Goal: Task Accomplishment & Management: Use online tool/utility

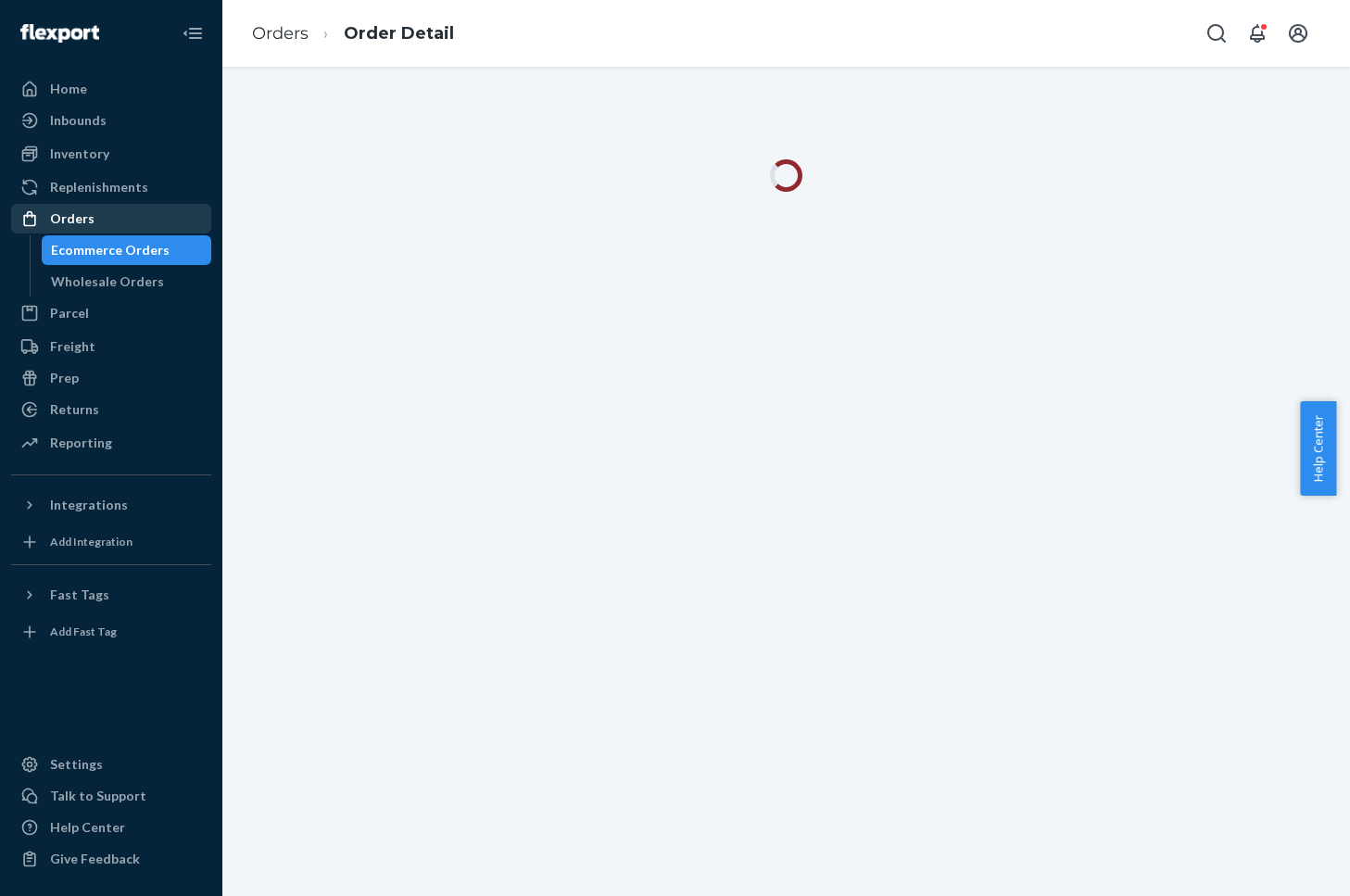
click at [129, 219] on div "Orders" at bounding box center [111, 219] width 197 height 26
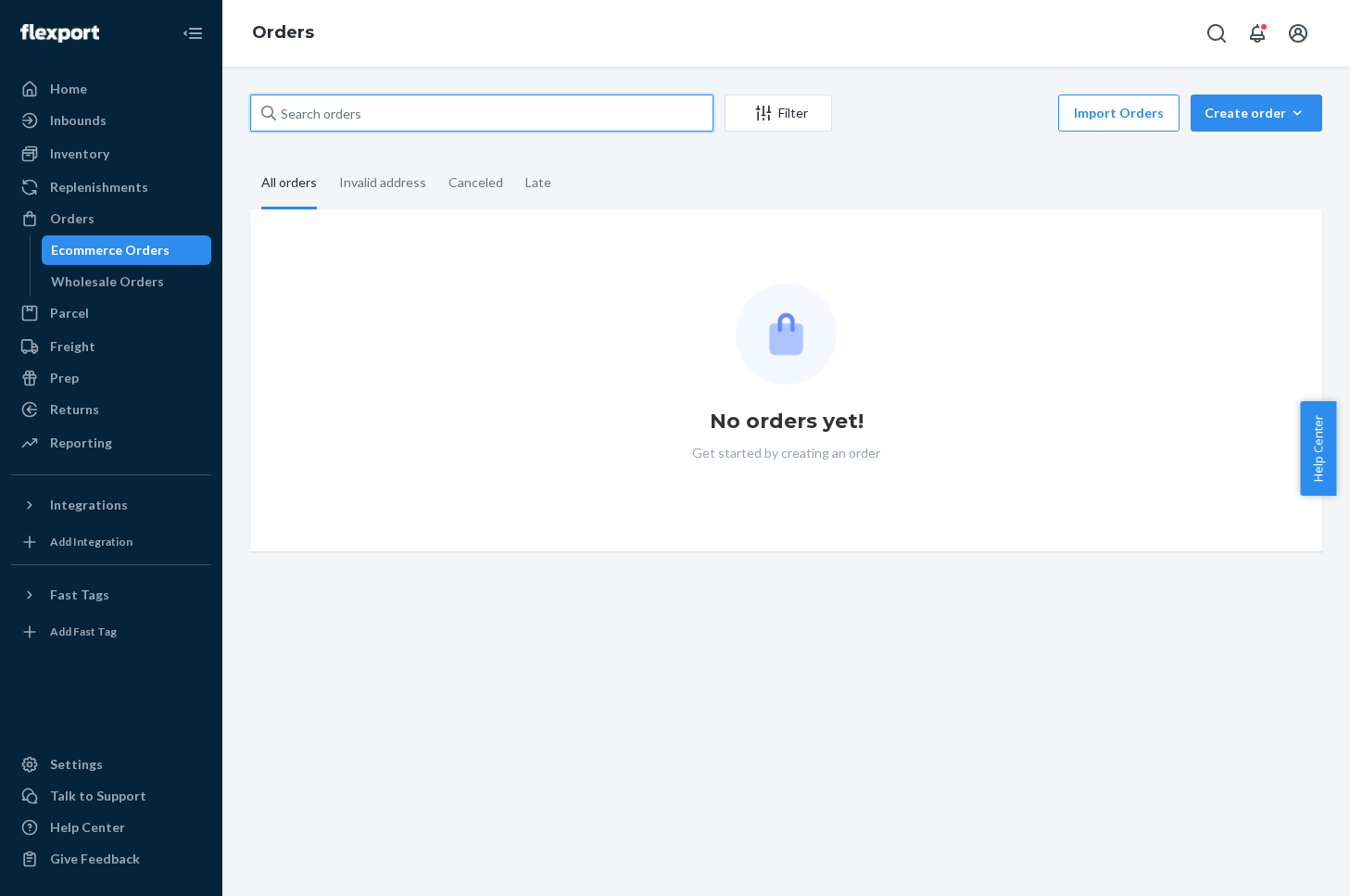
click at [605, 120] on input "text" at bounding box center [482, 113] width 463 height 37
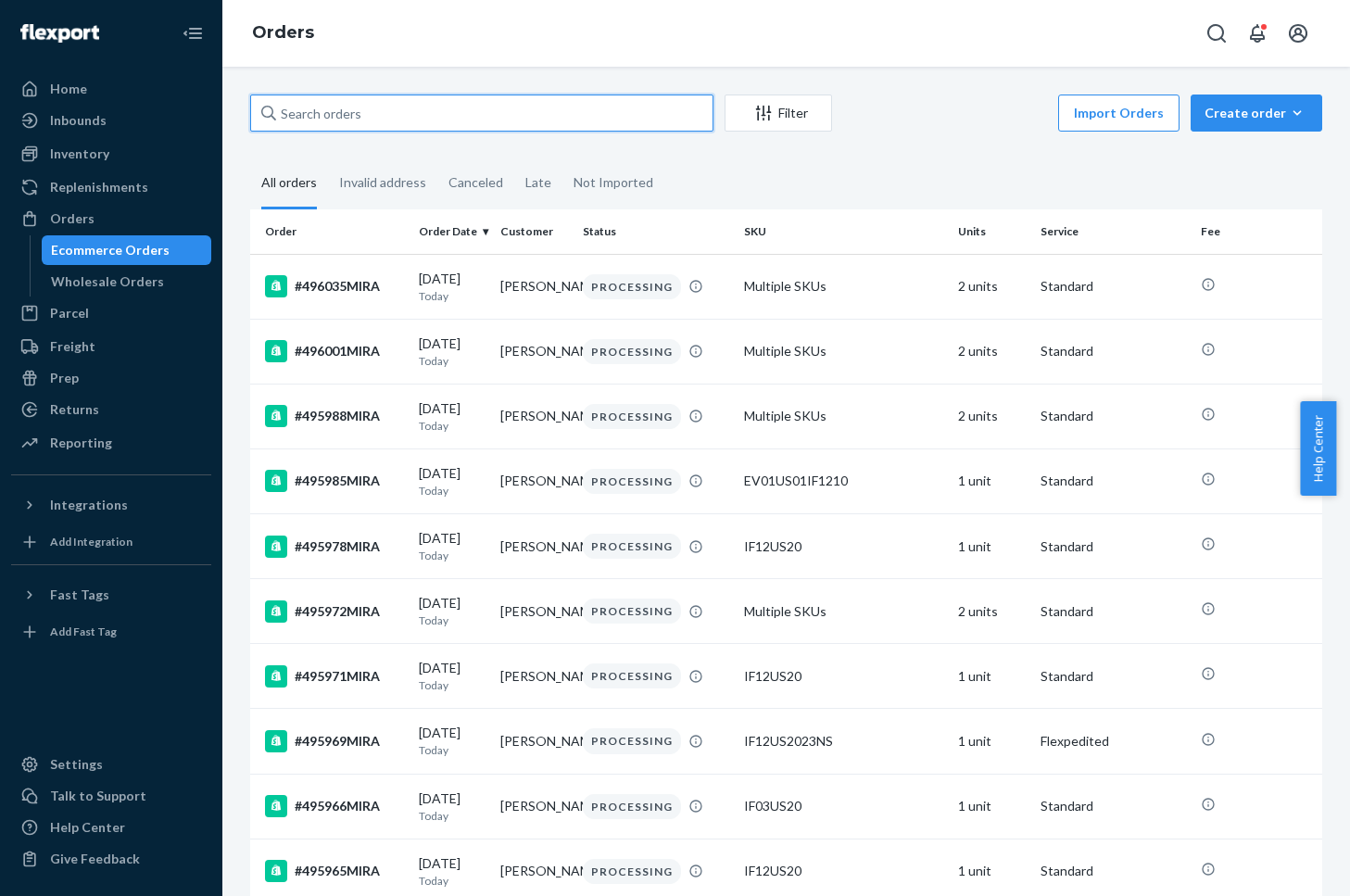
paste input "#482076MIRA"
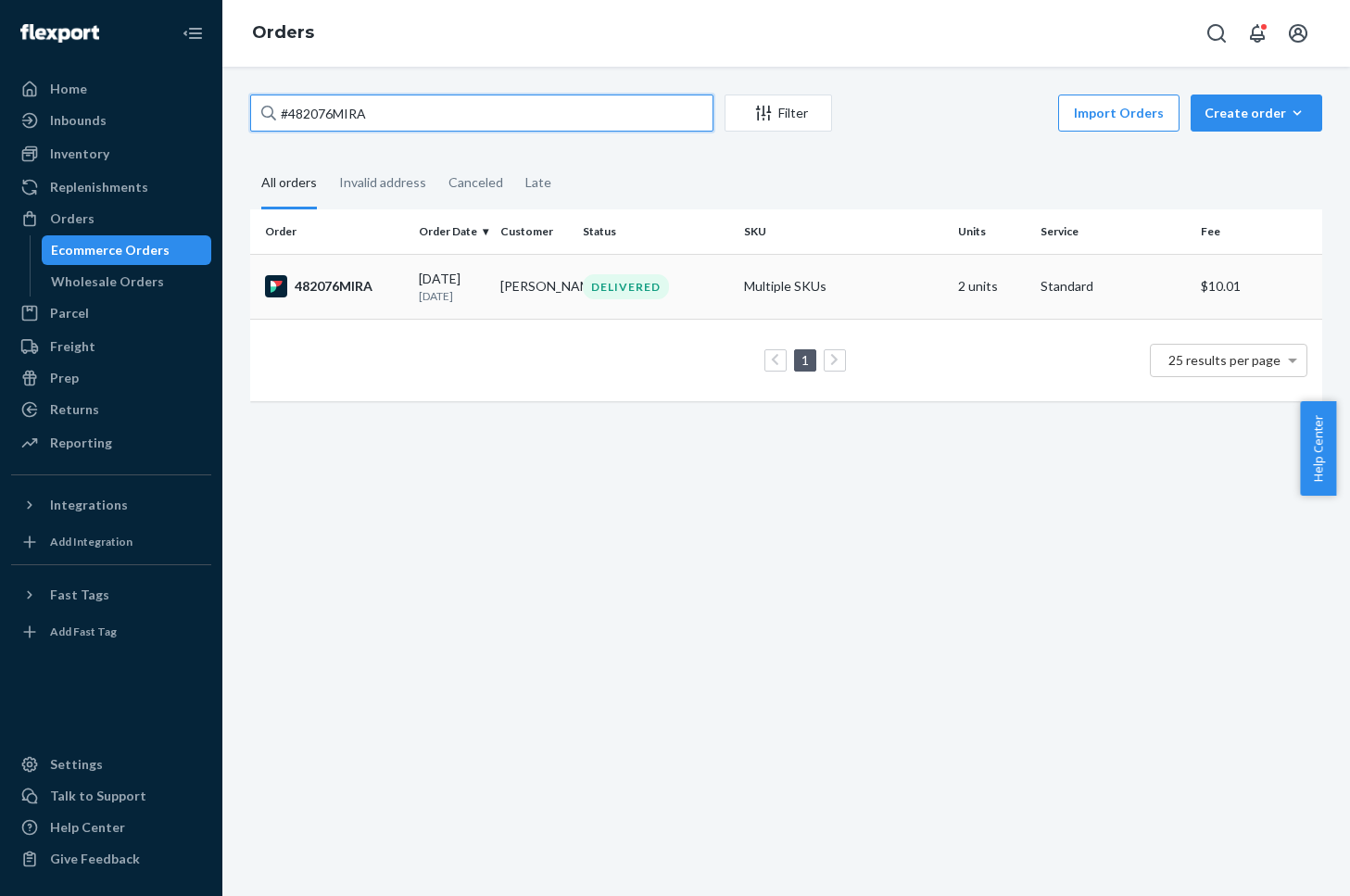
type input "#482076MIRA"
click at [353, 280] on div "482076MIRA" at bounding box center [334, 286] width 139 height 22
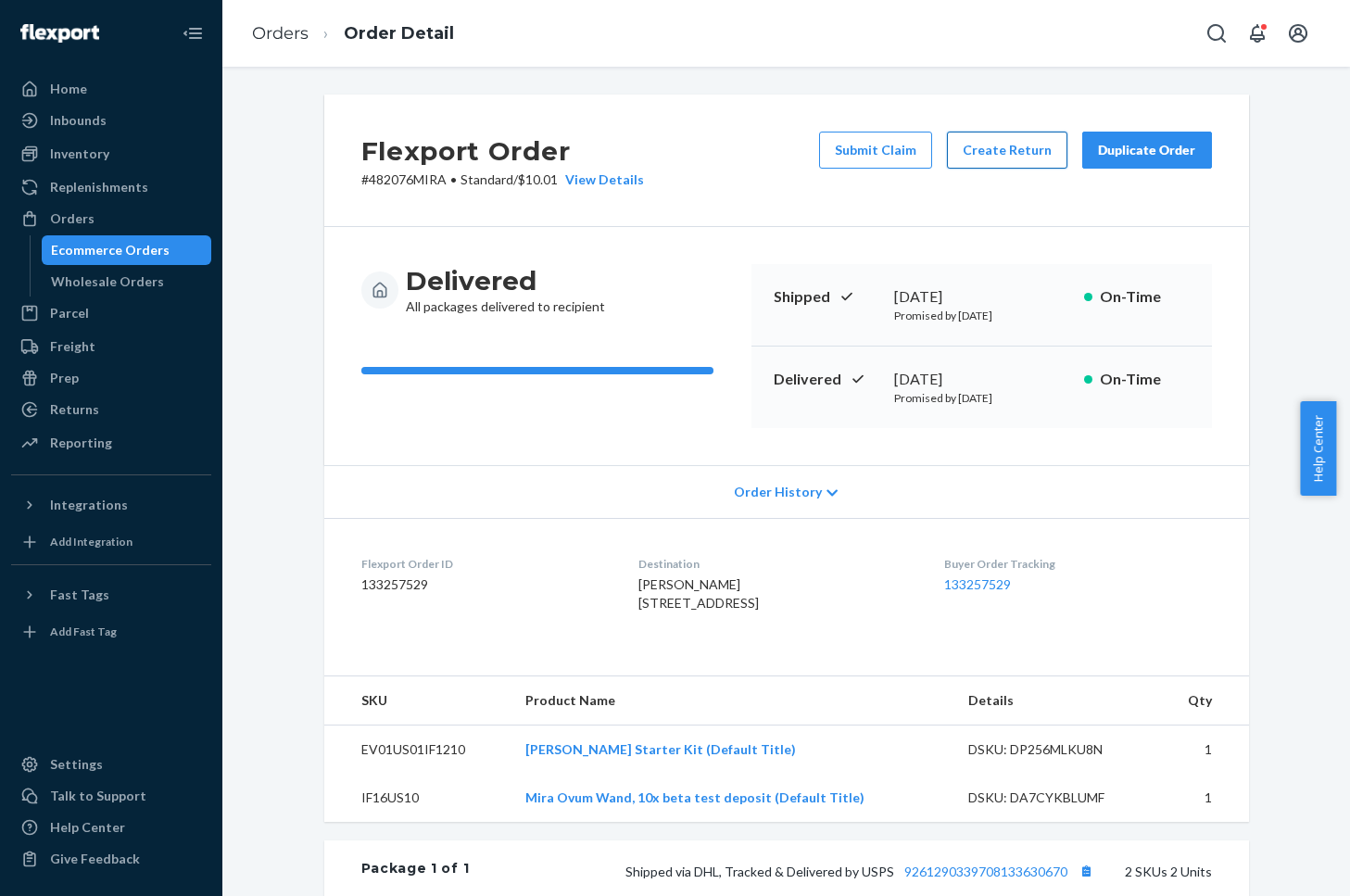
click at [997, 153] on button "Create Return" at bounding box center [1007, 150] width 121 height 37
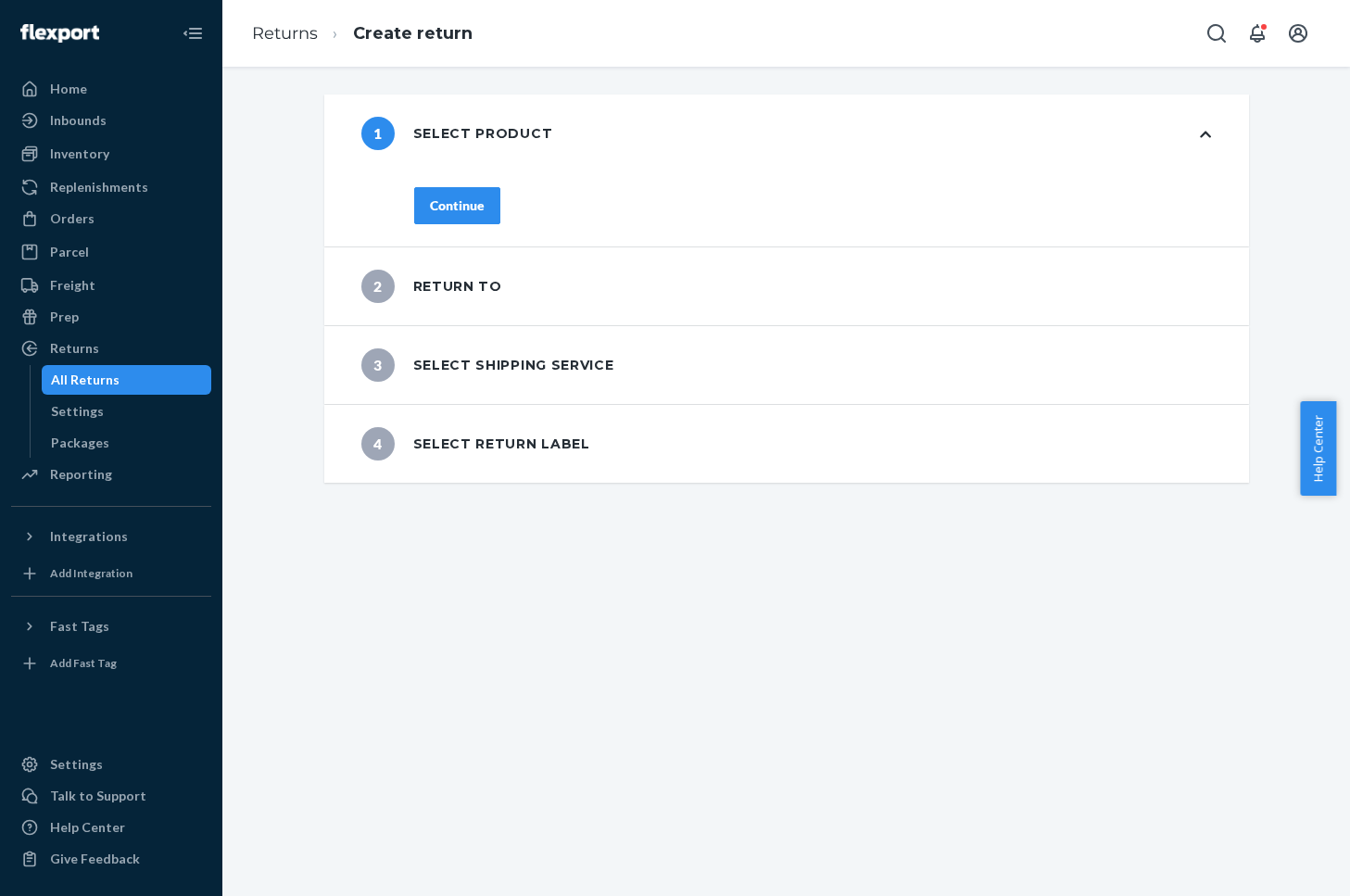
click at [472, 209] on div "Continue" at bounding box center [457, 206] width 55 height 19
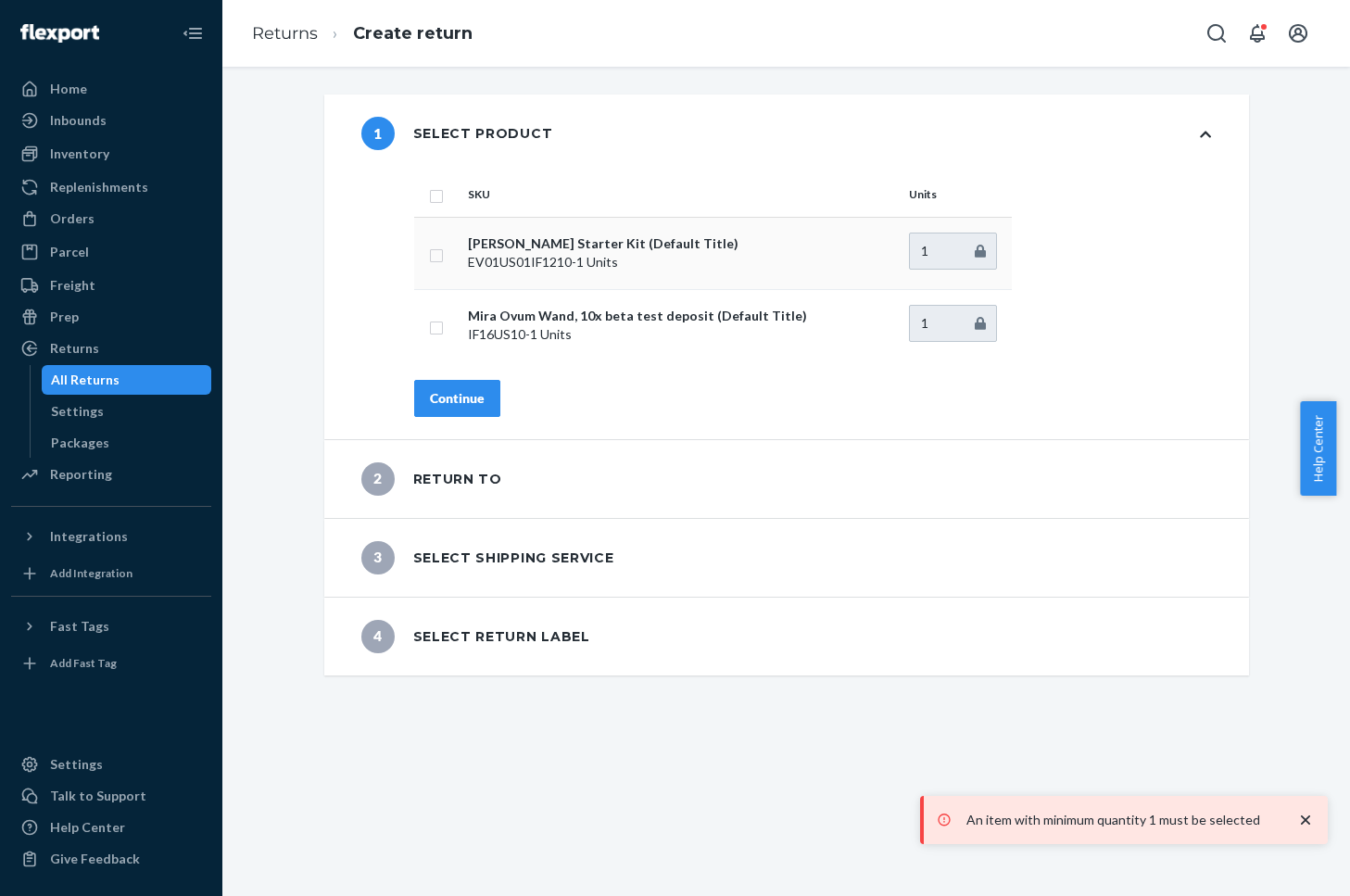
click at [437, 255] on td at bounding box center [437, 252] width 46 height 72
click at [431, 262] on input "checkbox" at bounding box center [436, 253] width 15 height 20
checkbox input "true"
click at [436, 330] on input "checkbox" at bounding box center [436, 326] width 15 height 20
checkbox input "true"
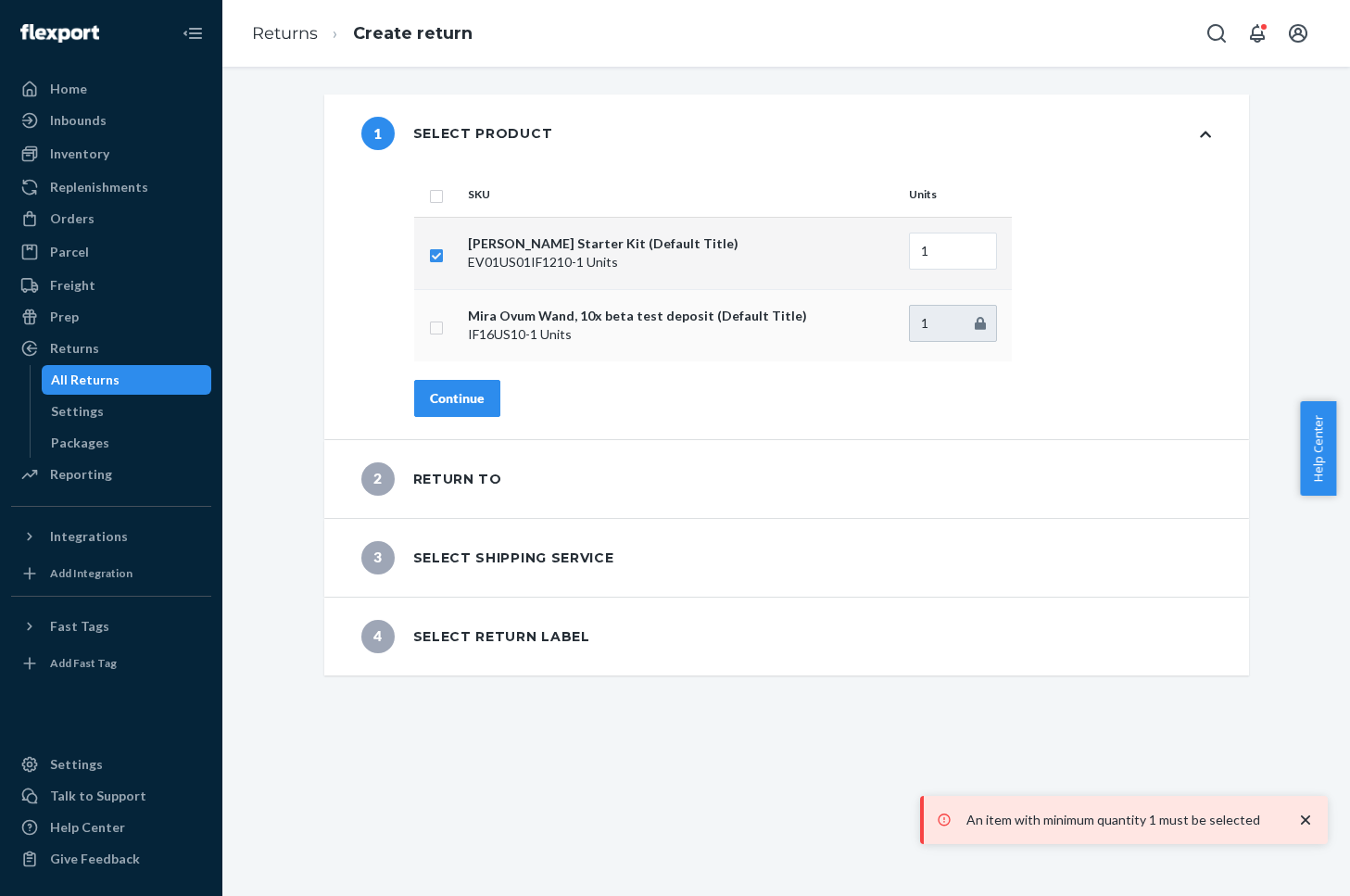
checkbox input "true"
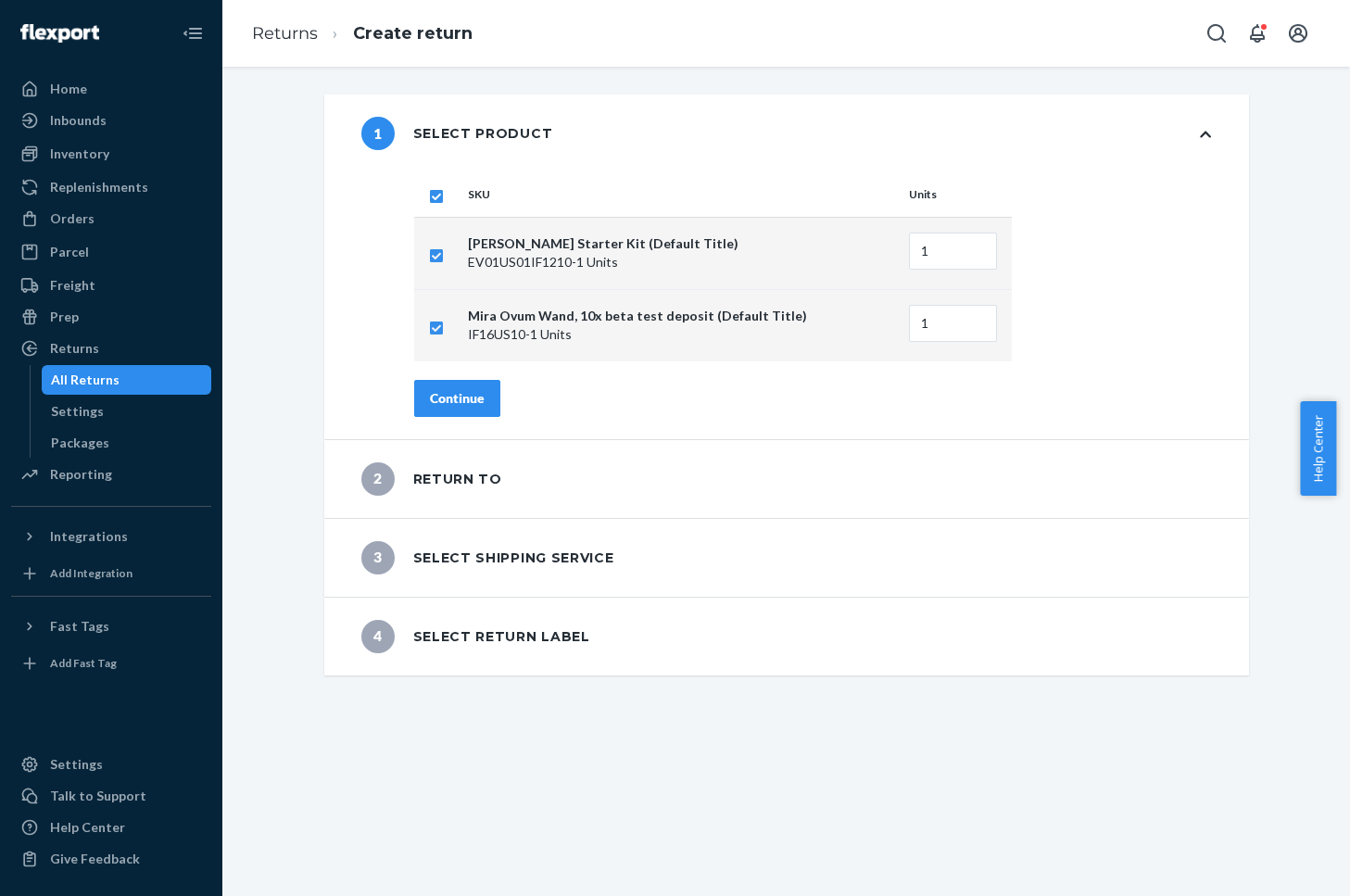
click at [459, 386] on button "Continue" at bounding box center [457, 398] width 86 height 37
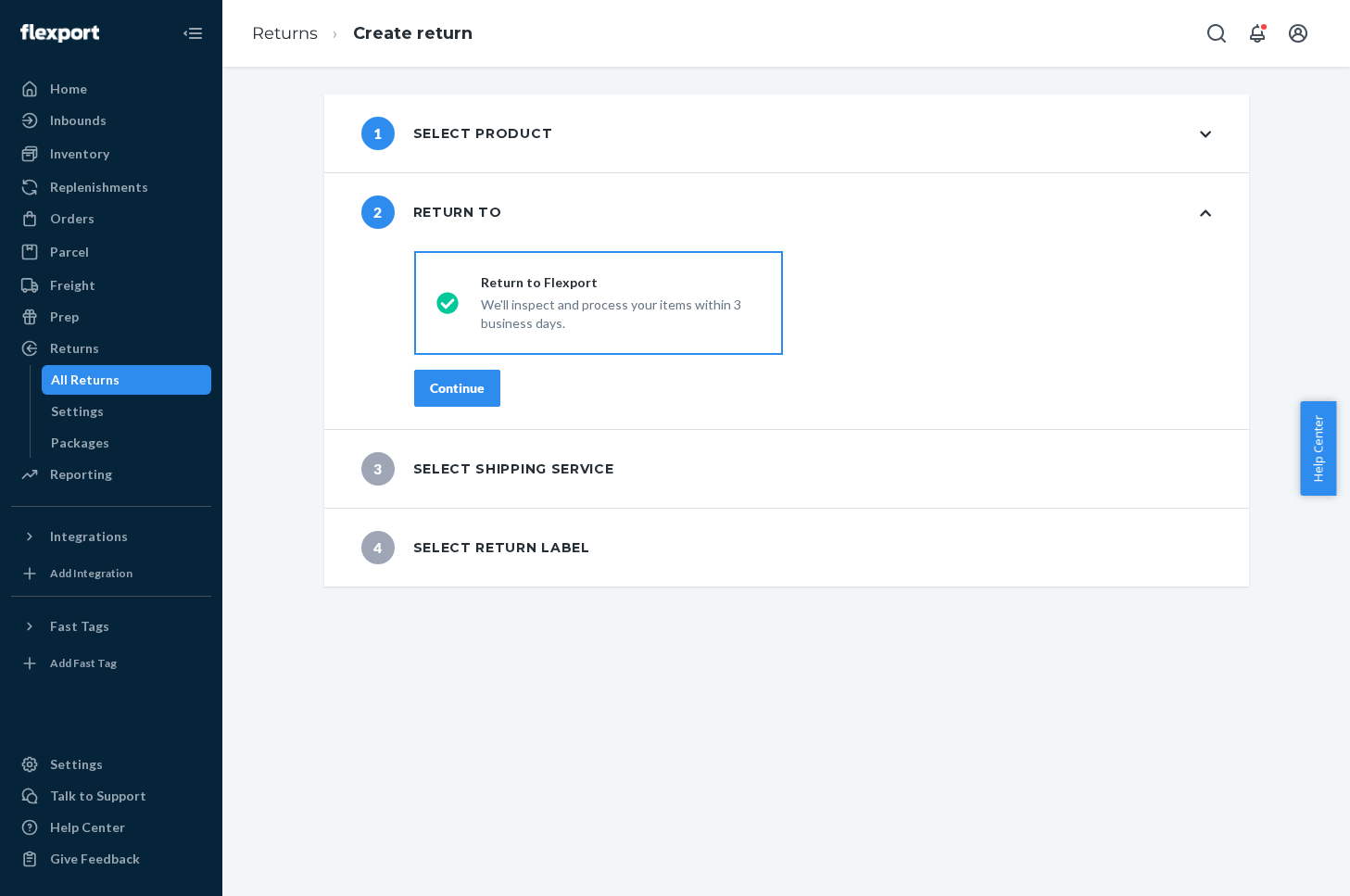
click at [480, 401] on button "Continue" at bounding box center [457, 388] width 86 height 37
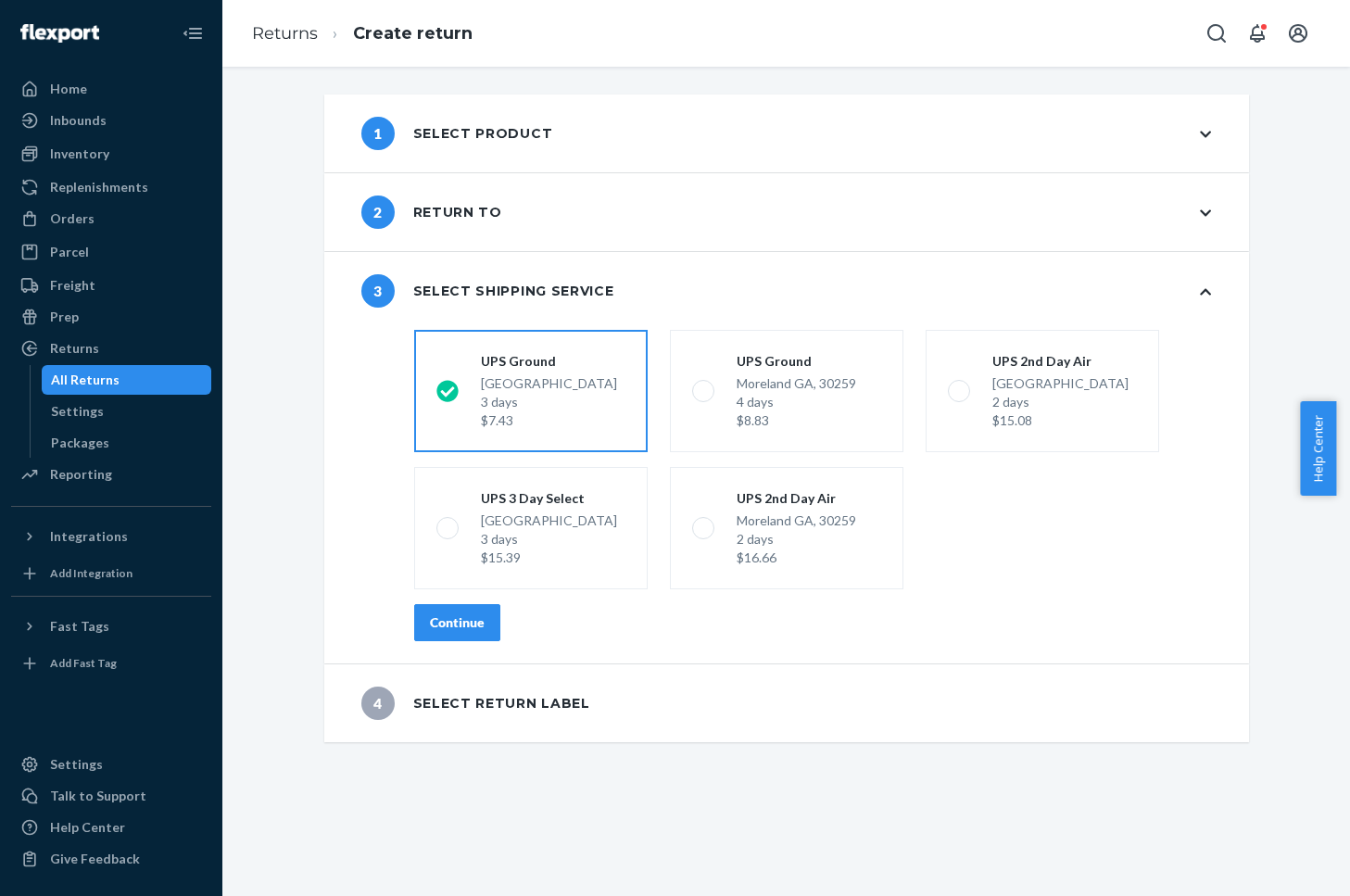
click at [476, 621] on div "Continue" at bounding box center [457, 623] width 55 height 19
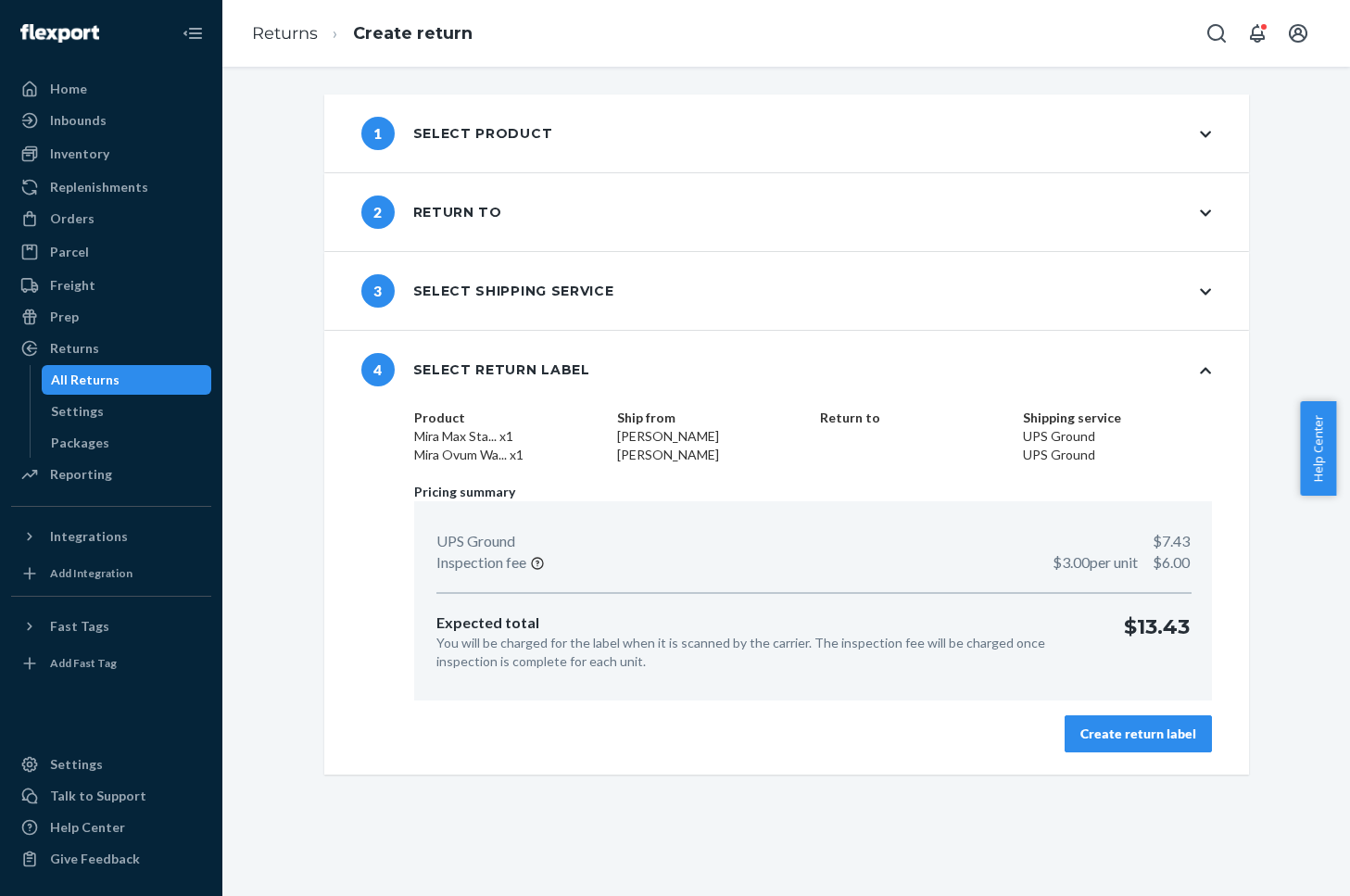
click at [1147, 735] on div "Create return label" at bounding box center [1138, 733] width 116 height 19
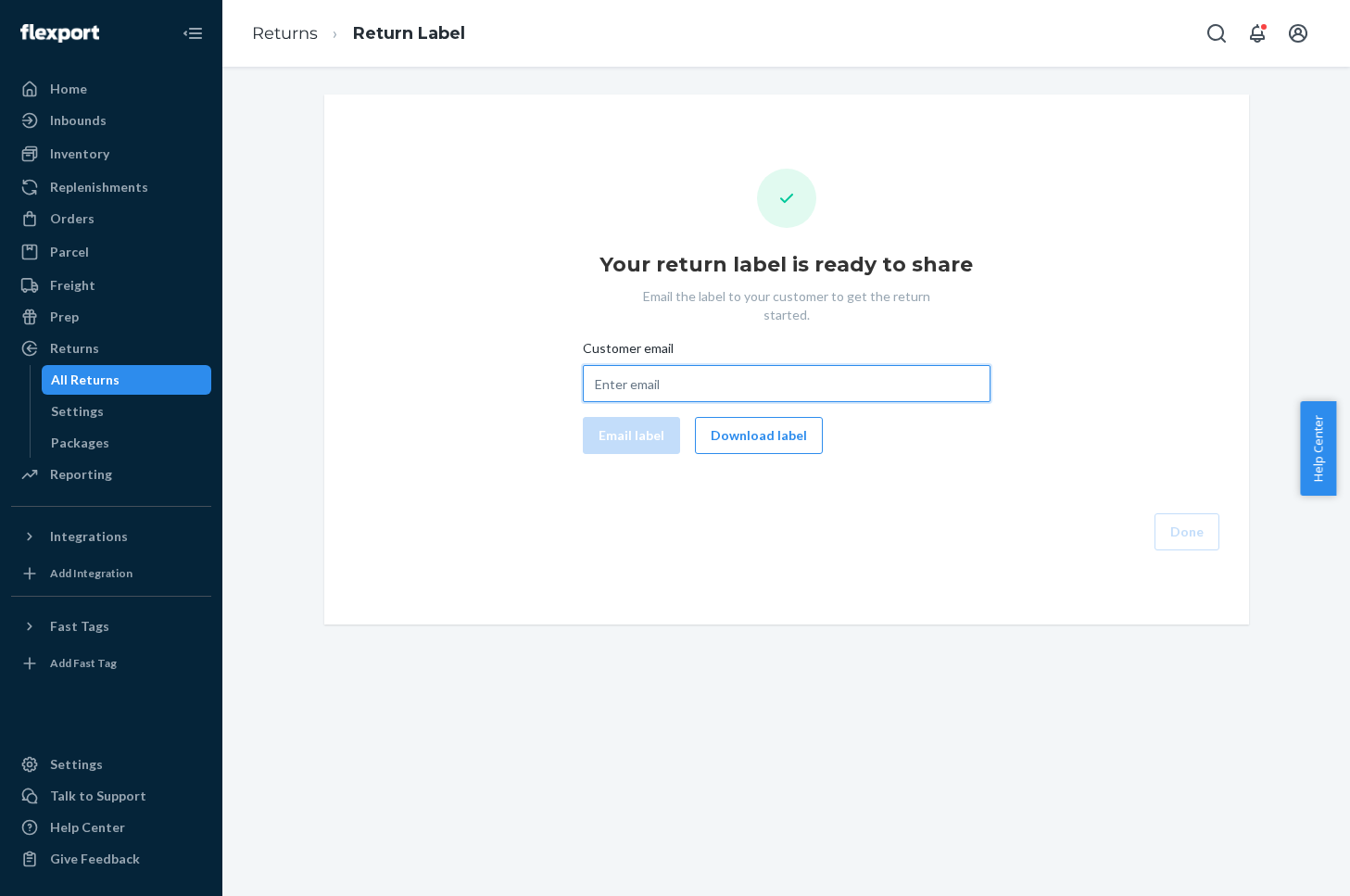
click at [811, 370] on input "Customer email" at bounding box center [786, 383] width 408 height 37
paste input "#482076MIRA"
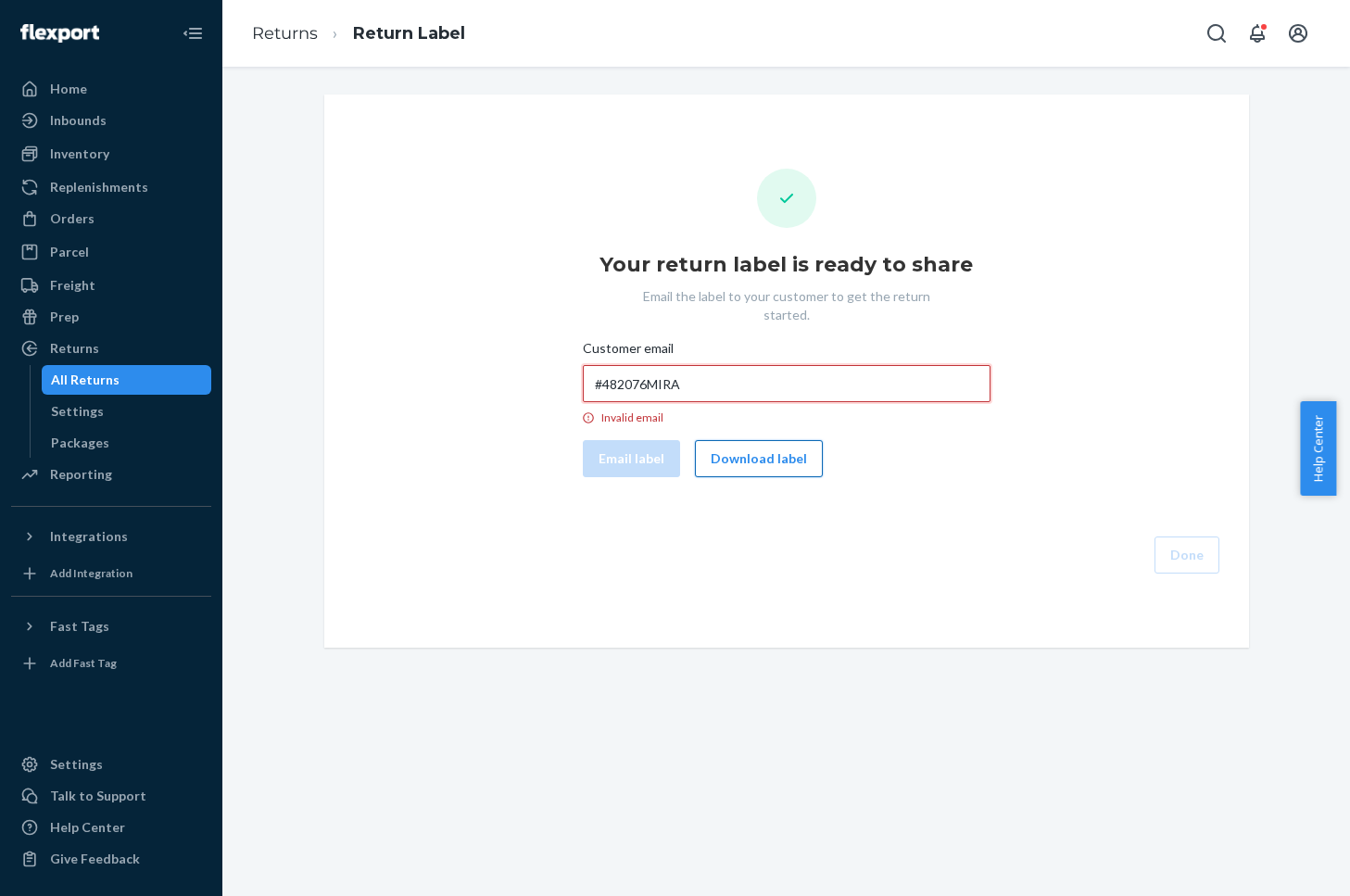
type input "#482076MIRA"
click at [757, 440] on button "Download label" at bounding box center [759, 458] width 128 height 37
